Goal: Information Seeking & Learning: Check status

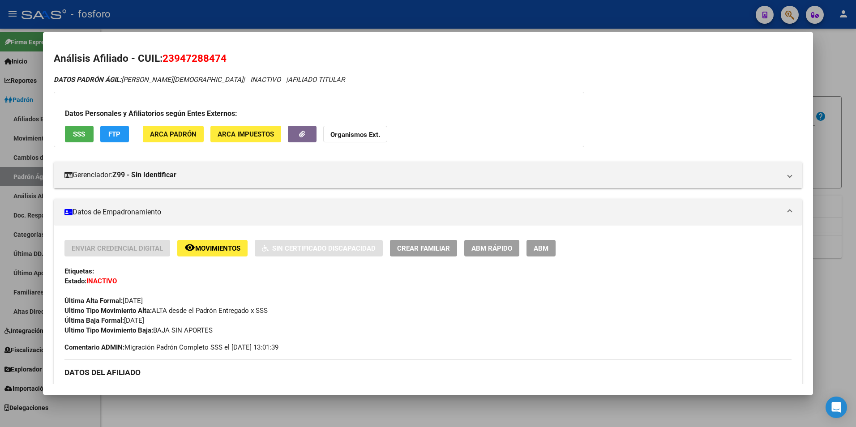
click at [182, 419] on div at bounding box center [428, 213] width 856 height 427
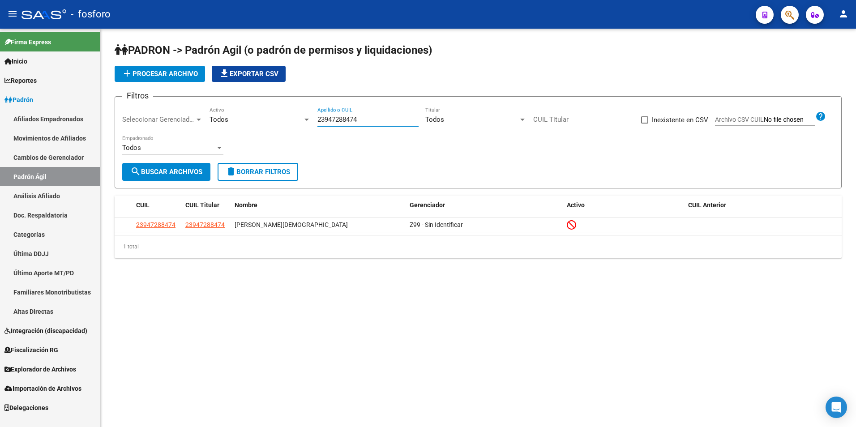
paste input "20218348832 el afiliado tiene un adherente en sueco y sss (no vi en saas), denl…"
drag, startPoint x: 377, startPoint y: 119, endPoint x: 289, endPoint y: 120, distance: 87.7
click at [289, 120] on div "Filtros Seleccionar Gerenciador Seleccionar Gerenciador Todos Activo 2394728847…" at bounding box center [478, 133] width 712 height 59
drag, startPoint x: 421, startPoint y: 118, endPoint x: 312, endPoint y: 131, distance: 109.6
click at [312, 131] on div "Filtros Seleccionar Gerenciador Seleccionar Gerenciador Todos Activo 2021834883…" at bounding box center [478, 133] width 712 height 59
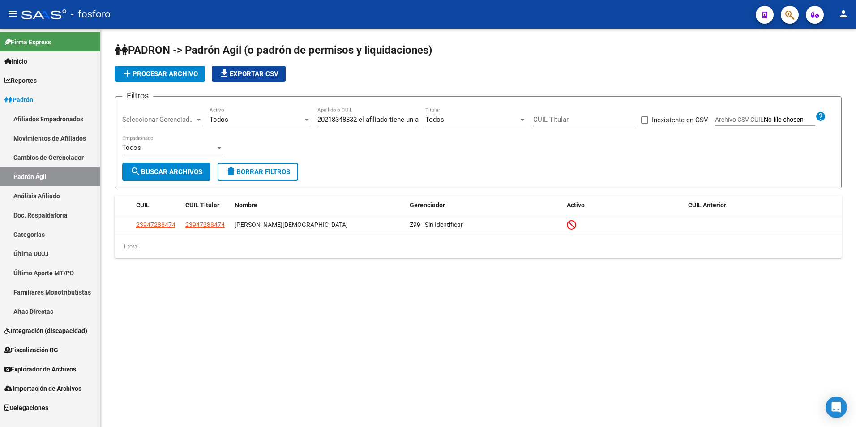
click at [396, 142] on div "Filtros Seleccionar Gerenciador Seleccionar Gerenciador Todos Activo 2021834883…" at bounding box center [478, 133] width 712 height 59
drag, startPoint x: 361, startPoint y: 119, endPoint x: 435, endPoint y: 124, distance: 74.4
click at [435, 124] on div "Filtros Seleccionar Gerenciador Seleccionar Gerenciador Todos Activo 2021834883…" at bounding box center [478, 133] width 712 height 59
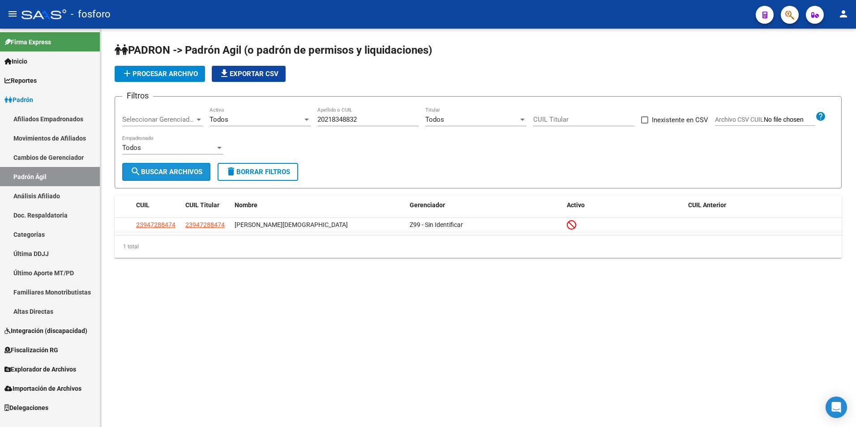
click at [179, 170] on span "search Buscar Archivos" at bounding box center [166, 172] width 72 height 8
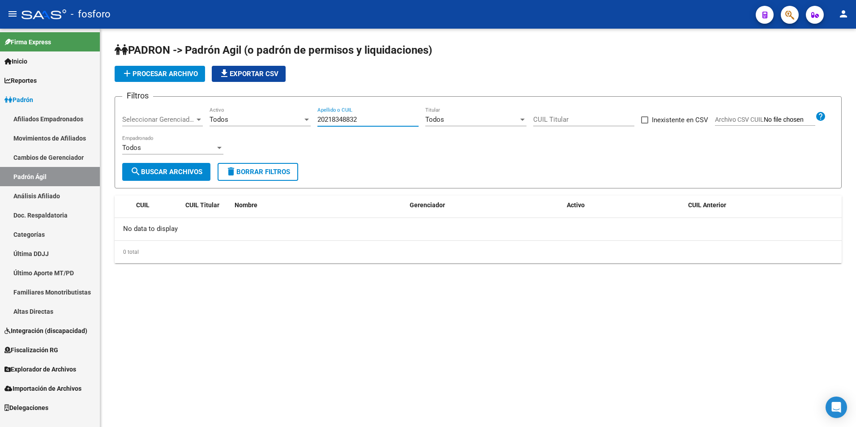
drag, startPoint x: 361, startPoint y: 119, endPoint x: 317, endPoint y: 121, distance: 43.4
click at [317, 121] on input "20218348832" at bounding box center [367, 119] width 101 height 8
paste input "el afiliado tiene un adherente en sueco y sss (no vi en saas), denlo de baja, n…"
type input "20218348832 el afiliado tiene un adherente en sueco y sss (no vi en saas), denl…"
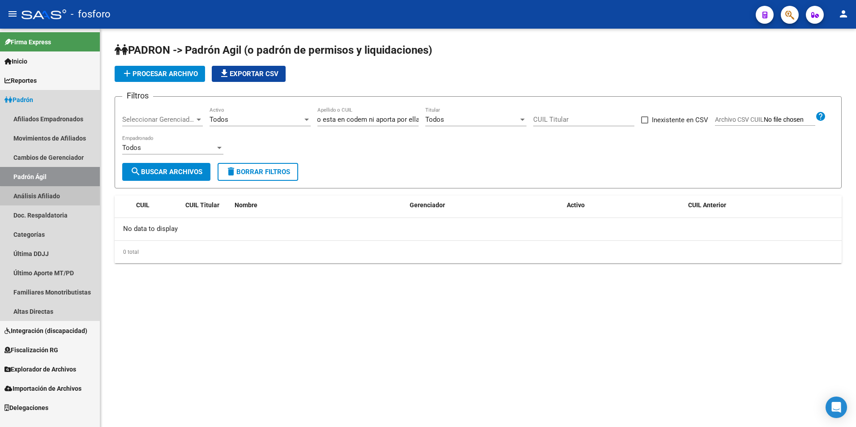
scroll to position [0, 0]
click at [60, 203] on link "Análisis Afiliado" at bounding box center [50, 195] width 100 height 19
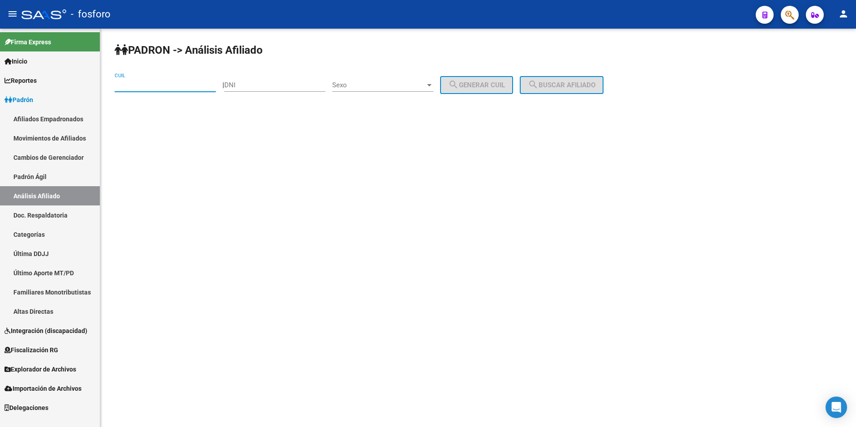
click at [156, 85] on input "CUIL" at bounding box center [165, 85] width 101 height 8
paste input "20-21834883-2"
type input "20-21834883-2"
click at [579, 77] on button "search Buscar afiliado" at bounding box center [562, 85] width 84 height 18
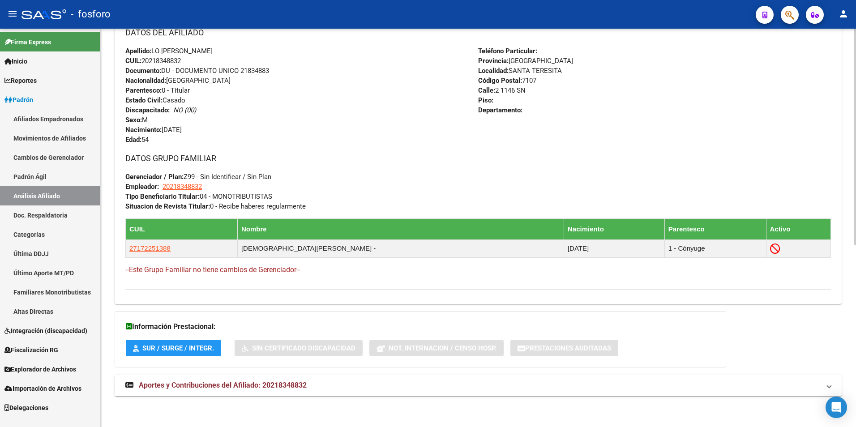
scroll to position [334, 0]
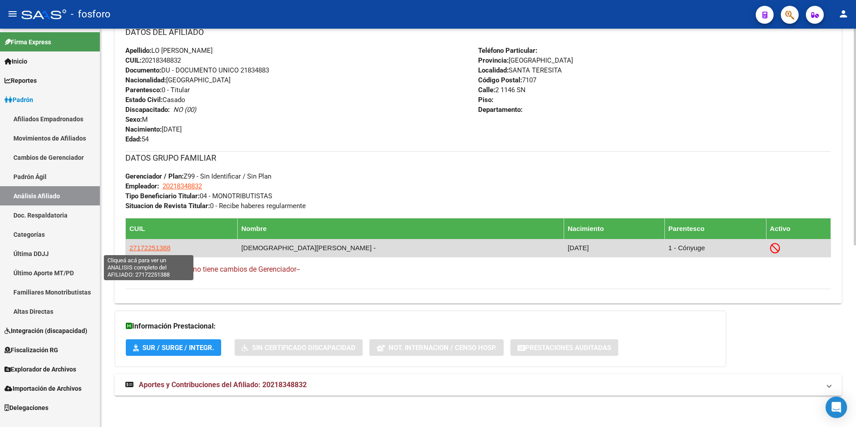
click at [141, 247] on span "27172251388" at bounding box center [149, 248] width 41 height 8
type textarea "27172251388"
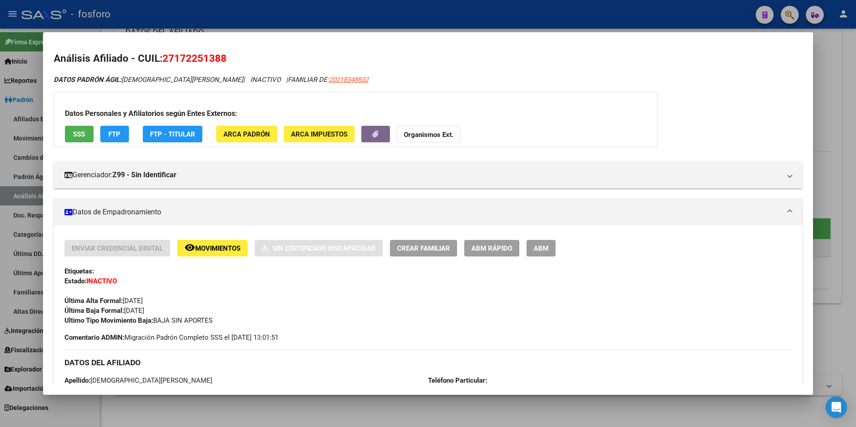
scroll to position [45, 0]
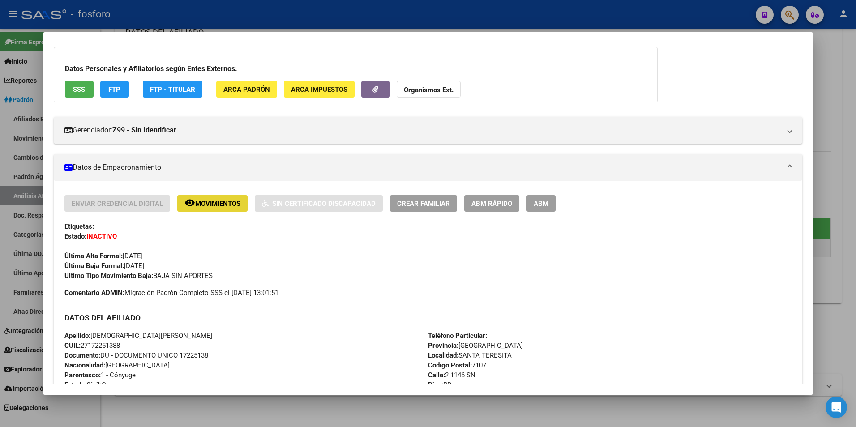
click at [215, 204] on span "Movimientos" at bounding box center [217, 204] width 45 height 8
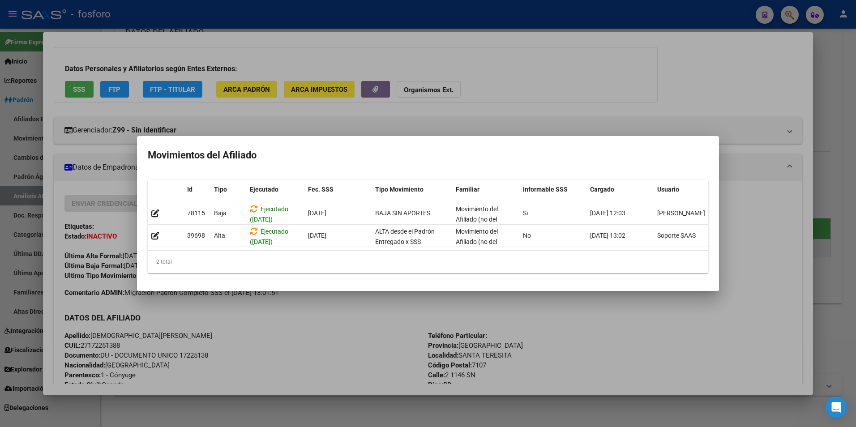
click at [320, 328] on div at bounding box center [428, 213] width 856 height 427
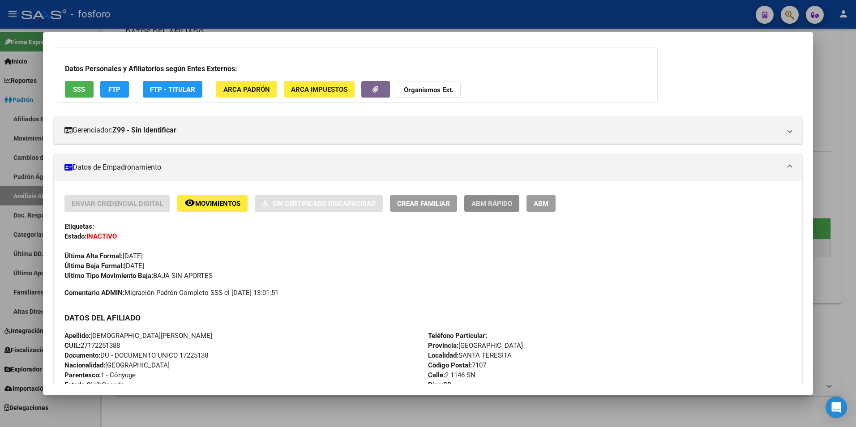
click at [493, 207] on span "ABM Rápido" at bounding box center [491, 204] width 41 height 8
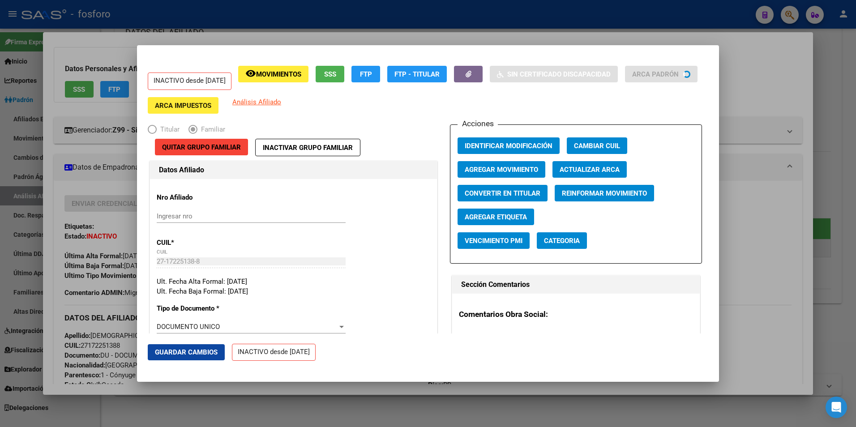
radio input "true"
type input "20-21834883-2"
click at [512, 170] on span "Agregar Movimiento" at bounding box center [501, 170] width 73 height 8
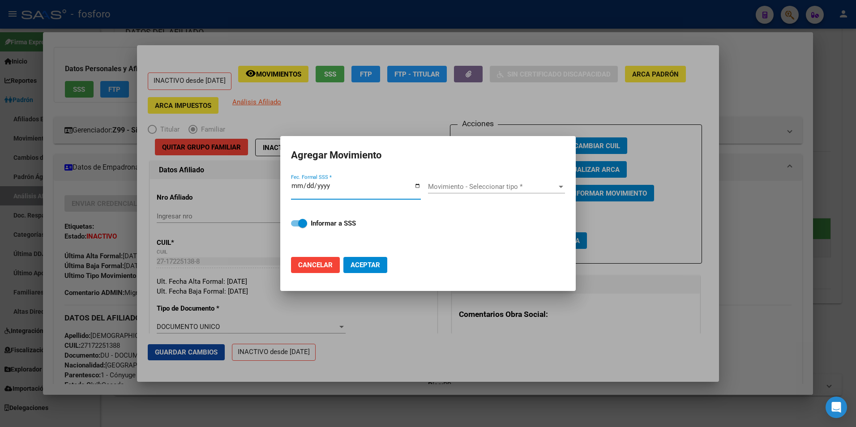
click at [752, 210] on div at bounding box center [428, 213] width 856 height 427
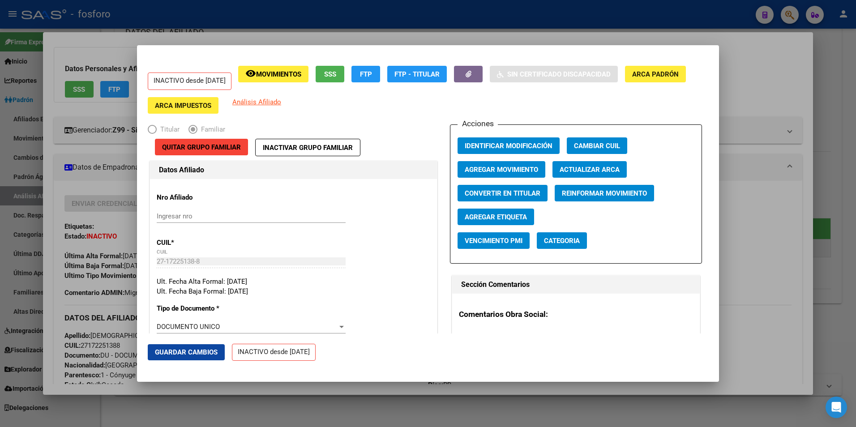
click at [771, 224] on div at bounding box center [428, 213] width 856 height 427
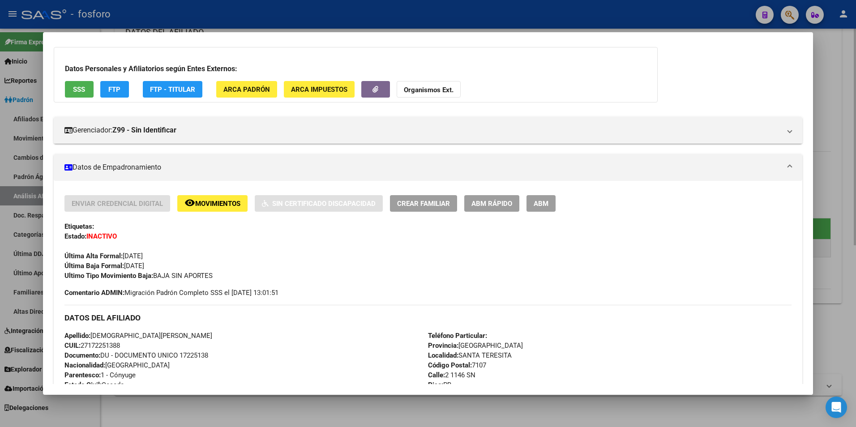
drag, startPoint x: 398, startPoint y: 406, endPoint x: 401, endPoint y: 402, distance: 5.5
click at [400, 404] on div at bounding box center [428, 213] width 856 height 427
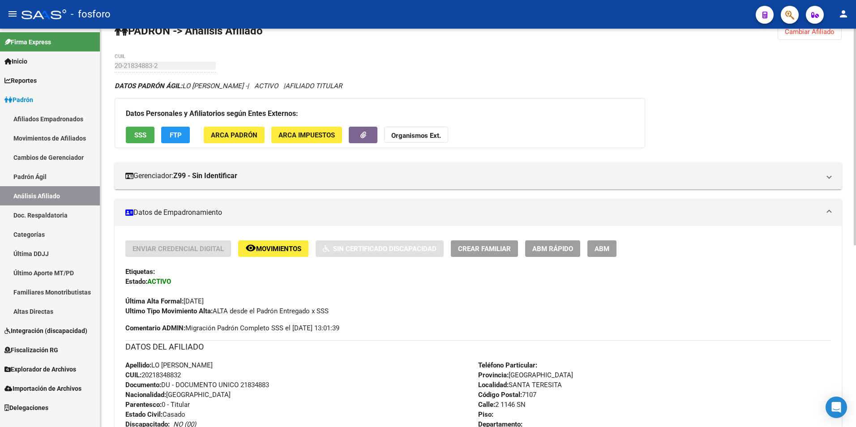
scroll to position [0, 0]
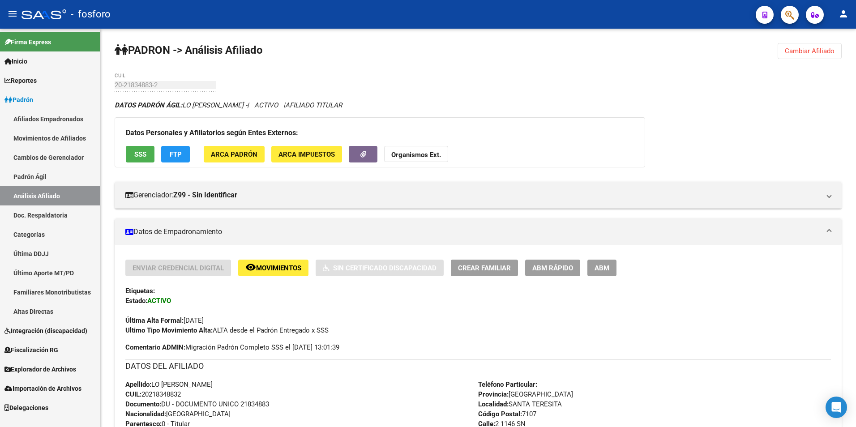
drag, startPoint x: 58, startPoint y: 178, endPoint x: 61, endPoint y: 194, distance: 16.3
click at [58, 178] on link "Padrón Ágil" at bounding box center [50, 176] width 100 height 19
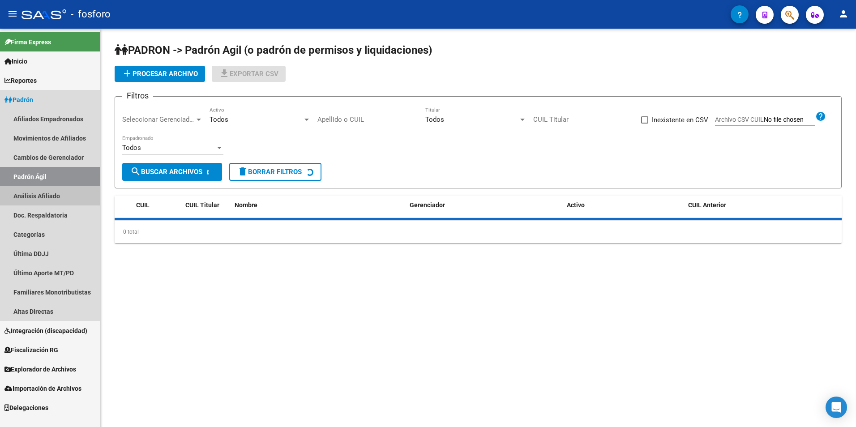
click at [49, 194] on link "Análisis Afiliado" at bounding box center [50, 195] width 100 height 19
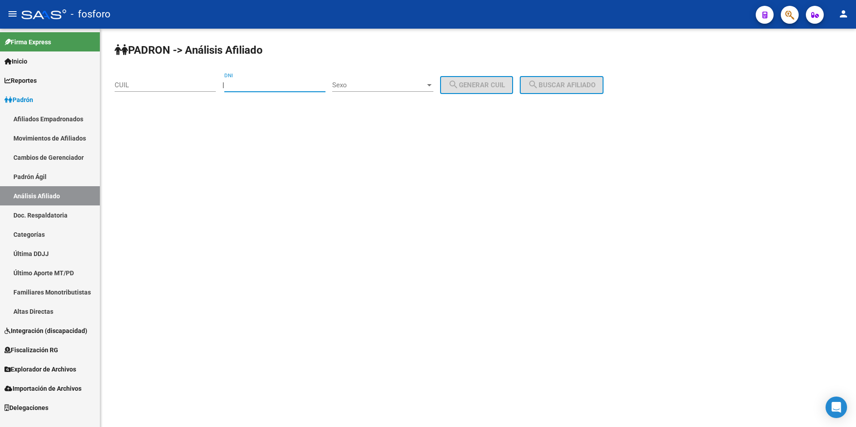
click at [254, 86] on input "DNI" at bounding box center [274, 85] width 101 height 8
paste input "22353311"
type input "22353311"
click at [179, 87] on input "CUIL" at bounding box center [165, 85] width 101 height 8
paste input "-22353311"
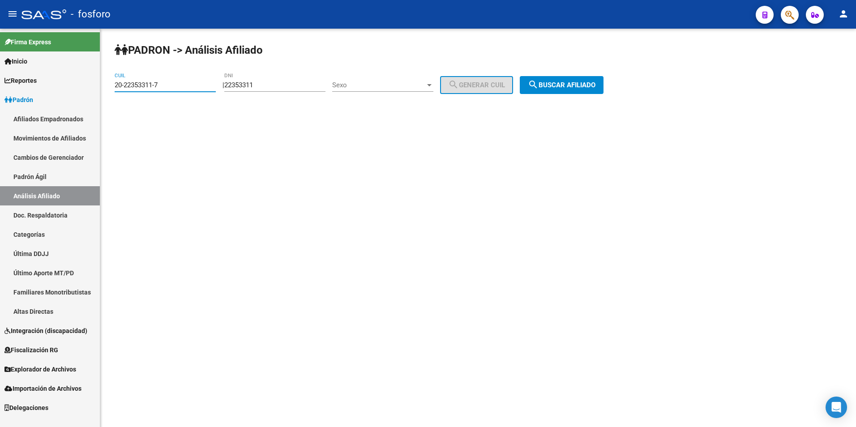
type input "20-22353311-7"
click at [574, 87] on span "search Buscar afiliado" at bounding box center [562, 85] width 68 height 8
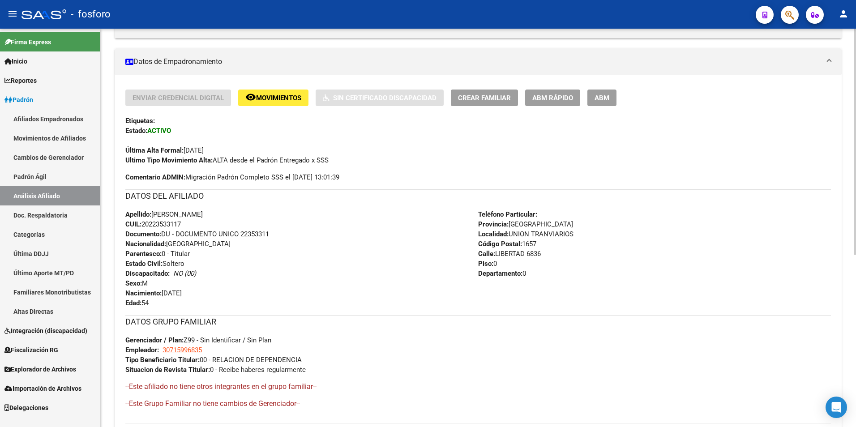
scroll to position [304, 0]
